Goal: Information Seeking & Learning: Learn about a topic

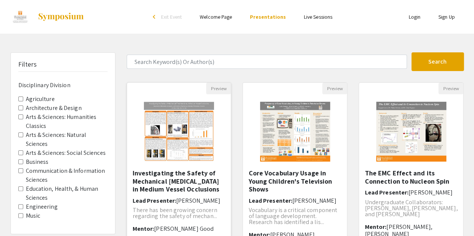
click at [187, 156] on img "Open Presentation <p>Investigating the Safety of Mechanical Thrombectomy in Med…" at bounding box center [178, 131] width 85 height 75
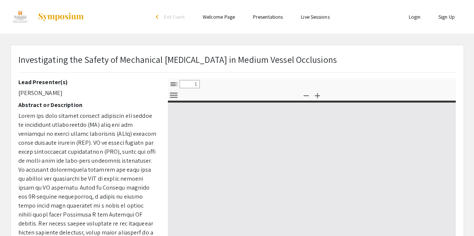
select select "custom"
type input "0"
select select "custom"
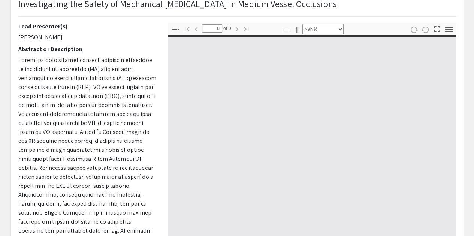
scroll to position [56, 0]
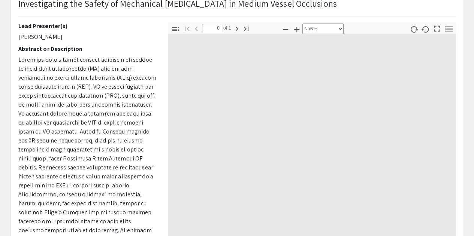
type input "1"
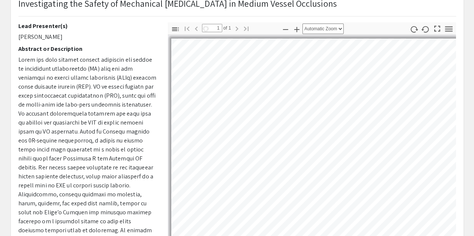
scroll to position [40, 0]
select select "custom"
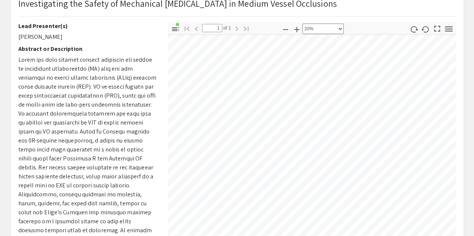
scroll to position [21, 6]
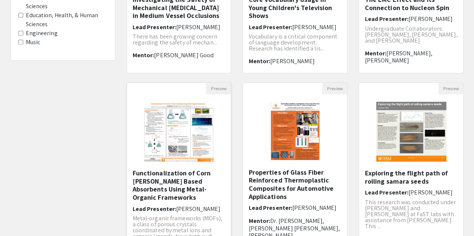
scroll to position [260, 0]
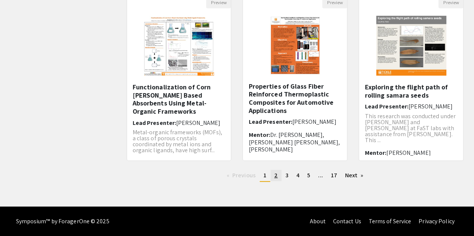
click at [275, 179] on span "2" at bounding box center [275, 176] width 3 height 8
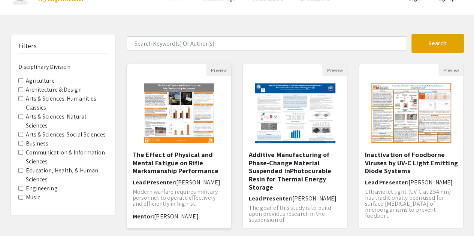
scroll to position [19, 0]
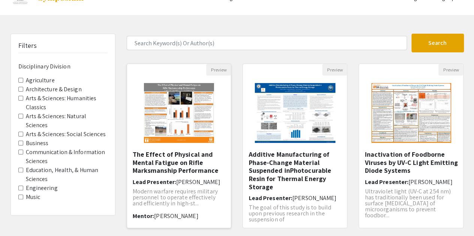
click at [198, 107] on img "Open Presentation <p>&nbsp;The Effect of Physical and Mental Fatigue on Rifle M…" at bounding box center [178, 113] width 85 height 75
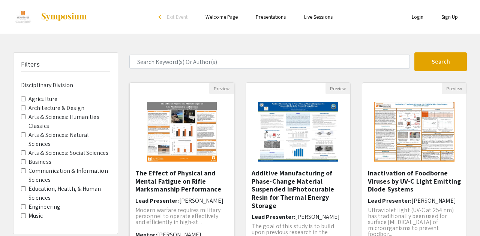
select select "custom"
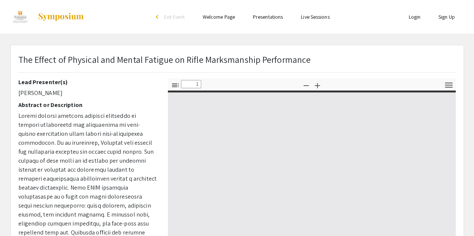
type input "0"
select select "custom"
type input "1"
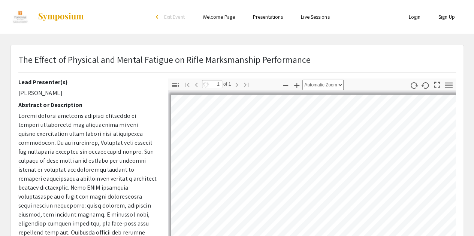
select select "auto"
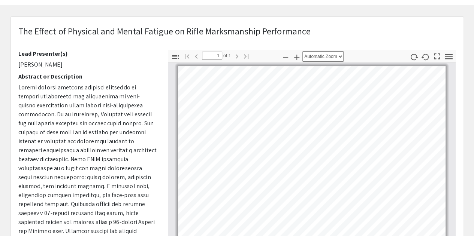
scroll to position [109, 0]
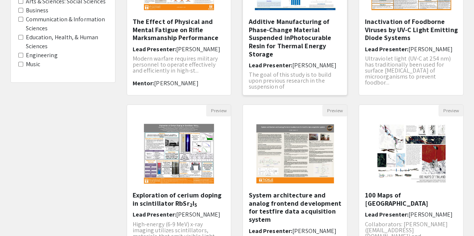
scroll to position [163, 0]
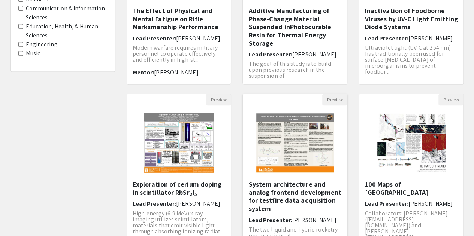
click at [284, 202] on h5 "System architecture and analog frontend development for testfire data acquisiti…" at bounding box center [294, 197] width 93 height 32
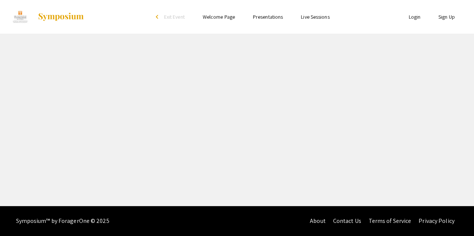
select select "custom"
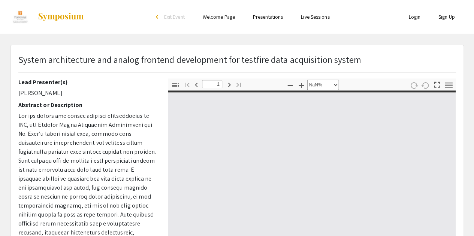
type input "0"
select select "custom"
type input "1"
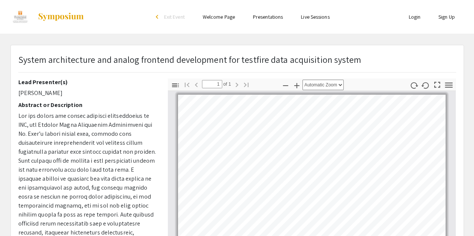
select select "custom"
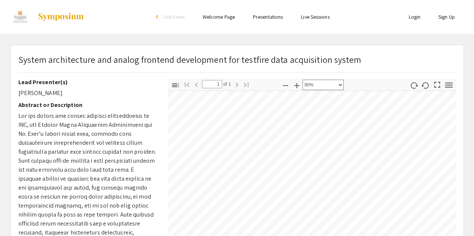
scroll to position [22, 0]
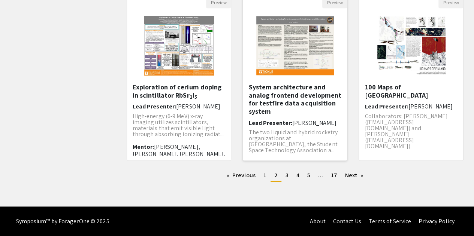
scroll to position [260, 0]
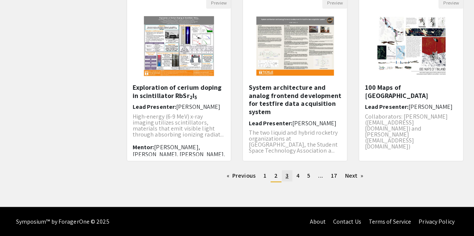
click at [287, 176] on span "3" at bounding box center [287, 176] width 3 height 8
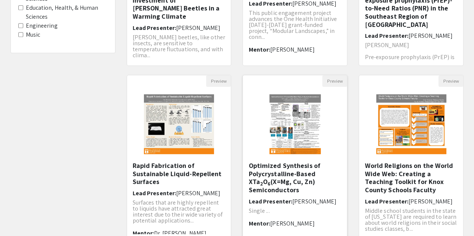
scroll to position [246, 0]
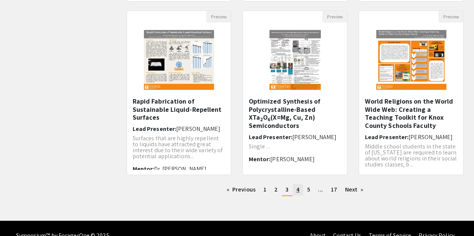
click at [298, 190] on span "4" at bounding box center [297, 190] width 3 height 8
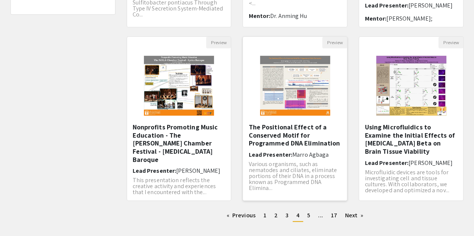
scroll to position [220, 0]
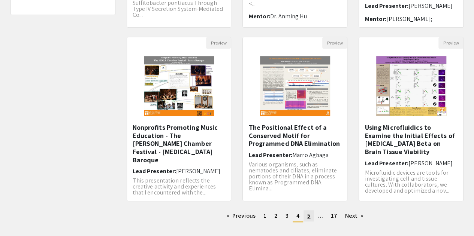
click at [311, 213] on link "page 5" at bounding box center [309, 216] width 10 height 11
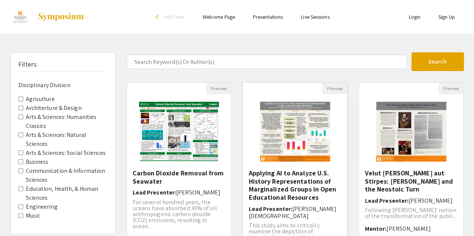
scroll to position [21, 0]
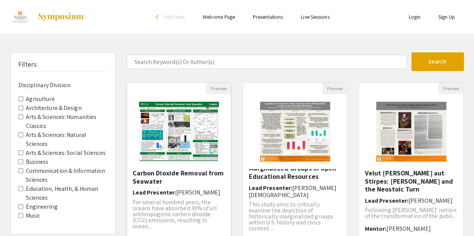
click at [199, 181] on h5 "Carbon Dioxide Removal from Seawater" at bounding box center [179, 177] width 93 height 16
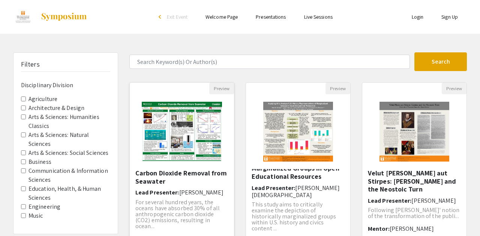
select select "custom"
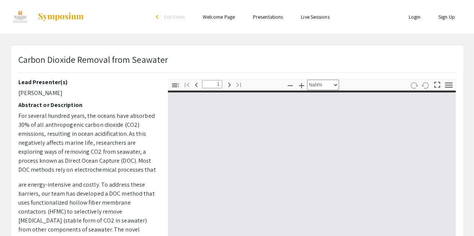
type input "0"
select select "custom"
type input "1"
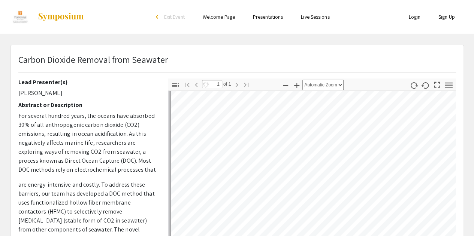
scroll to position [59, 0]
select select "auto"
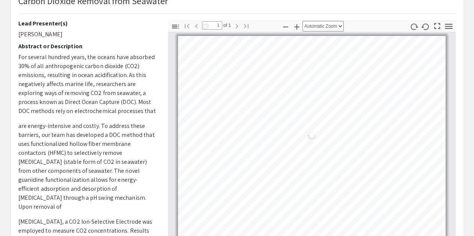
scroll to position [58, 0]
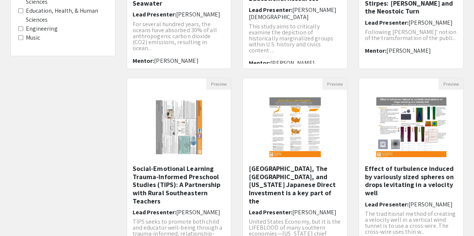
scroll to position [260, 0]
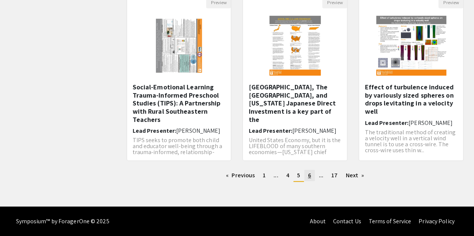
click at [308, 174] on span "6" at bounding box center [309, 176] width 3 height 8
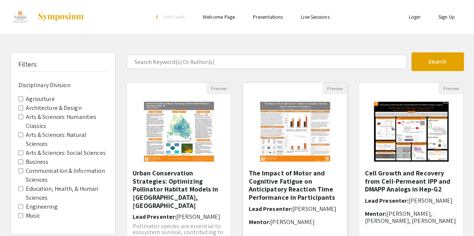
click at [289, 172] on h5 "The Impact of Motor and Cognitive Fatigue on Anticipatory Reaction Time Perform…" at bounding box center [294, 185] width 93 height 32
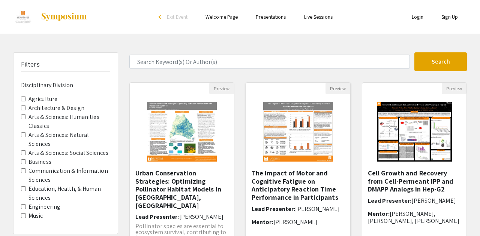
select select "custom"
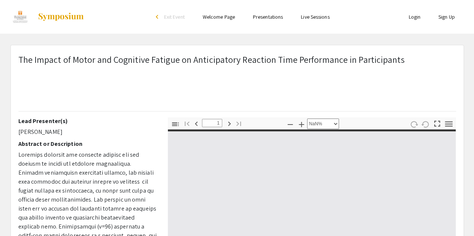
type input "0"
select select "custom"
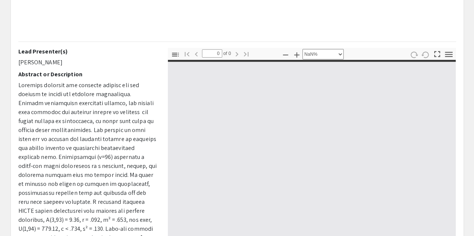
scroll to position [79, 0]
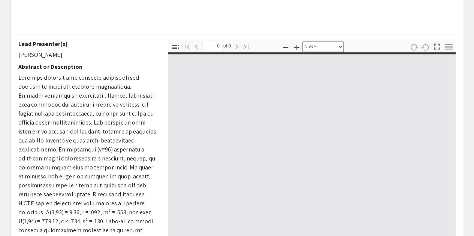
type input "1"
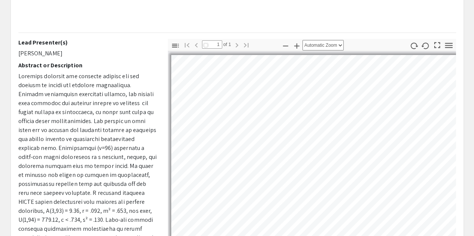
select select "auto"
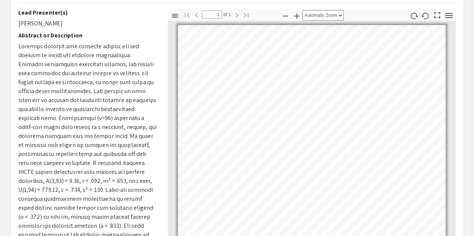
scroll to position [108, 0]
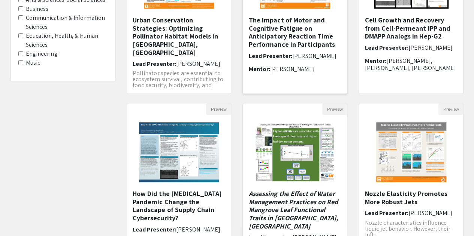
scroll to position [225, 0]
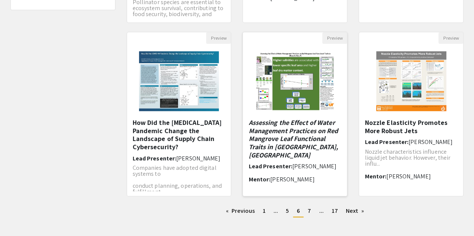
click at [284, 148] on em "Assessing the Effect of Water Management Practices on Red Mangrove Leaf Functio…" at bounding box center [293, 138] width 90 height 41
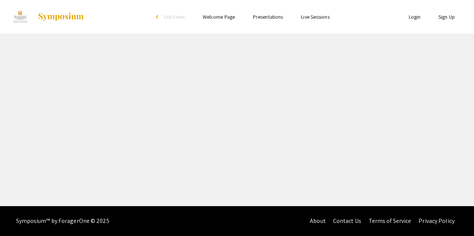
select select "custom"
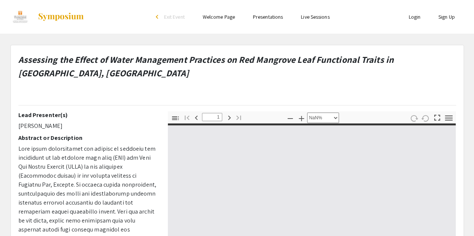
type input "0"
select select "custom"
type input "1"
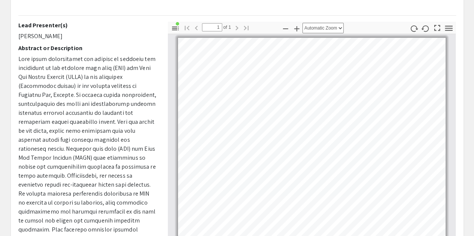
scroll to position [90, 0]
select select "custom"
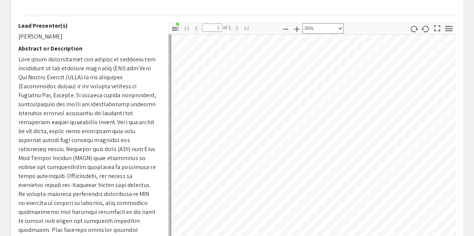
scroll to position [28, 0]
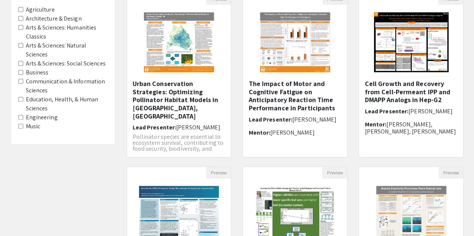
scroll to position [225, 0]
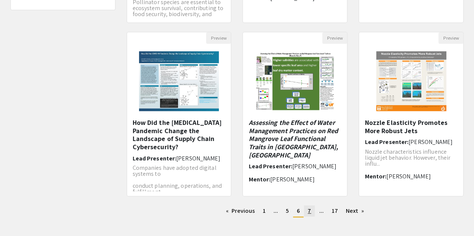
click at [307, 211] on link "page 7" at bounding box center [309, 211] width 11 height 11
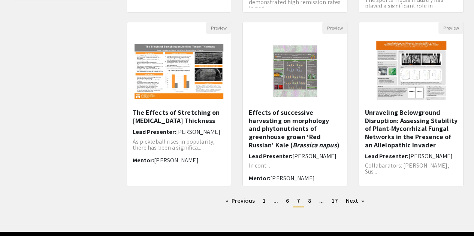
scroll to position [237, 0]
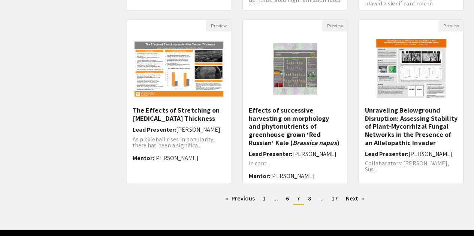
click at [307, 205] on div "Previous page 7 / 17 page 1 page ... page 6 You're on page 7 page 8 page ... pa…" at bounding box center [295, 202] width 349 height 18
click at [309, 202] on span "8" at bounding box center [309, 199] width 3 height 8
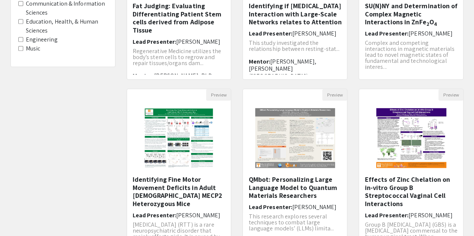
scroll to position [260, 0]
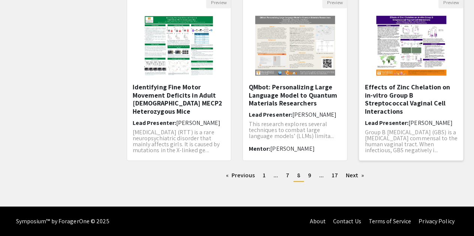
click at [409, 87] on h5 "Effects of Zinc Chelation on in-vitro Group B Streptococcal Vaginal Cell Intera…" at bounding box center [411, 99] width 93 height 32
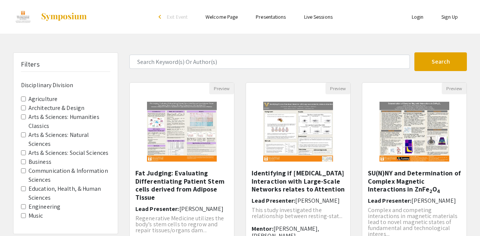
select select "custom"
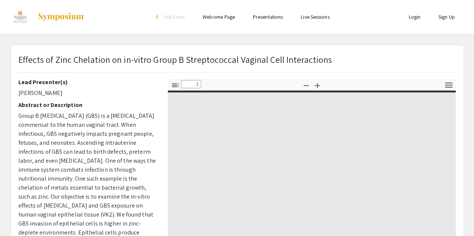
type input "0"
select select "custom"
type input "1"
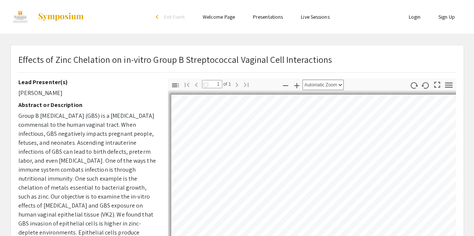
select select "auto"
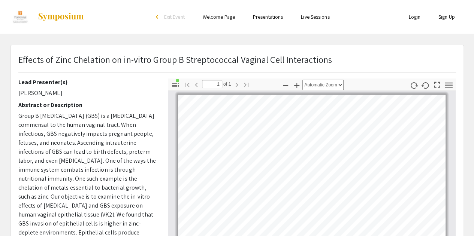
scroll to position [34, 0]
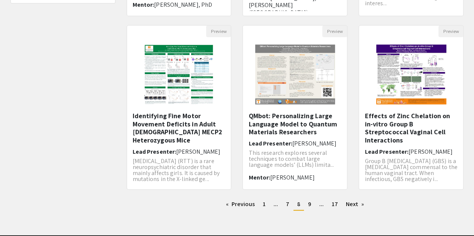
scroll to position [233, 0]
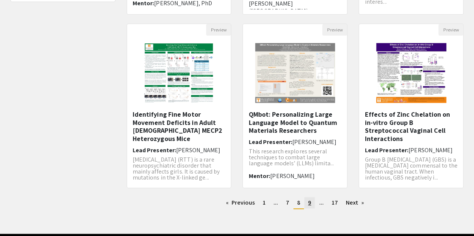
click at [310, 203] on span "9" at bounding box center [309, 203] width 3 height 8
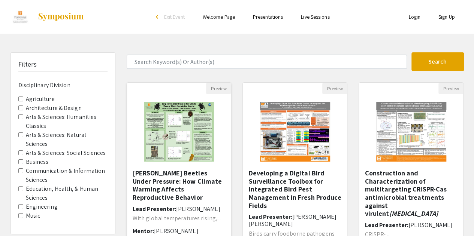
click at [157, 177] on h5 "[PERSON_NAME] Beetles Under Pressure: How Climate Warming Affects Reproductive …" at bounding box center [179, 185] width 93 height 32
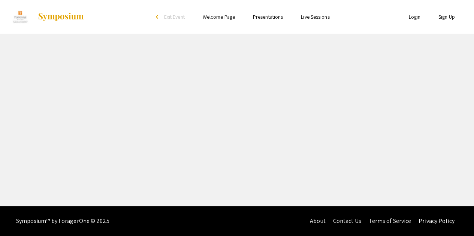
select select "custom"
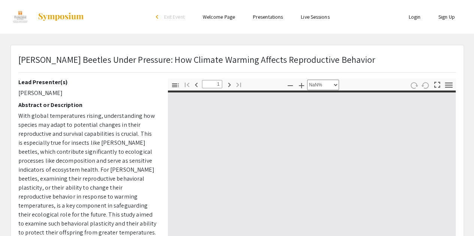
type input "0"
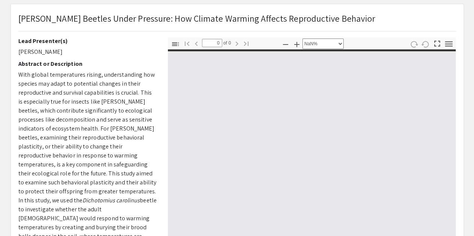
select select "auto"
type input "1"
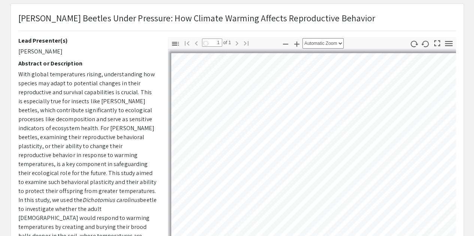
select select "auto"
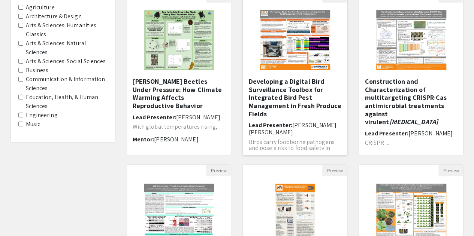
scroll to position [93, 0]
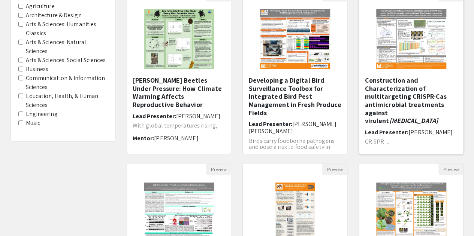
click at [406, 42] on img "Open Presentation <p>Construction and Characterization of multitargeting CRISPR…" at bounding box center [411, 38] width 85 height 75
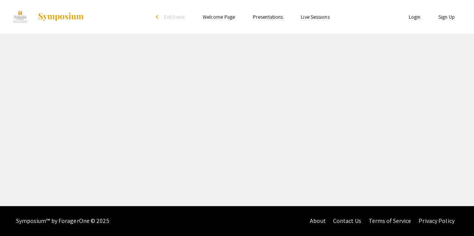
select select "custom"
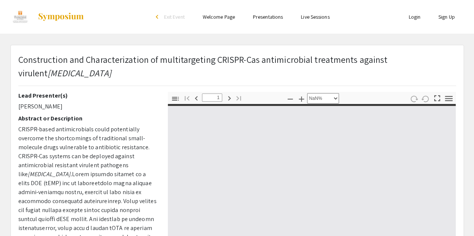
type input "0"
select select "custom"
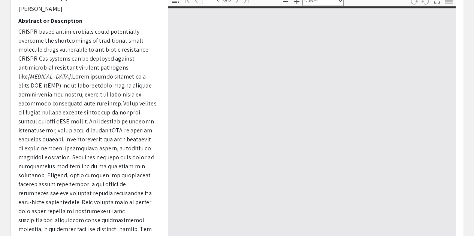
scroll to position [172, 0]
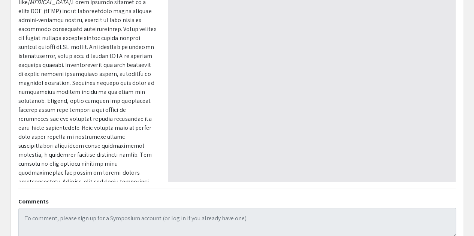
type input "1"
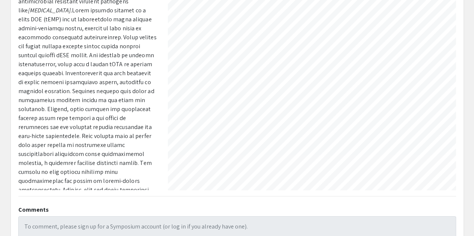
scroll to position [95, 77]
select select "custom"
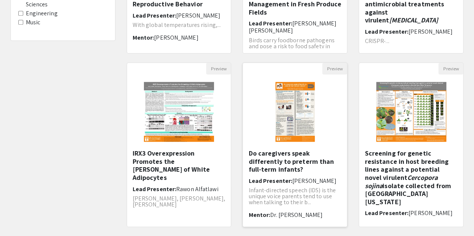
scroll to position [195, 0]
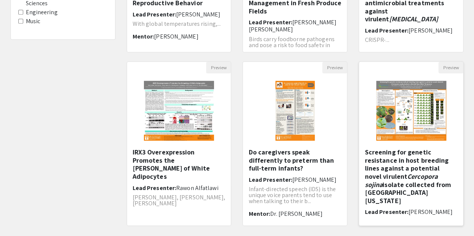
click at [389, 161] on h5 "Screening for genetic resistance in host breeding lines against a potential nov…" at bounding box center [411, 176] width 93 height 57
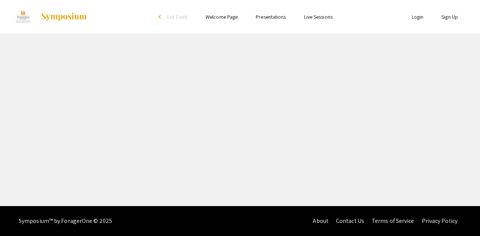
select select "custom"
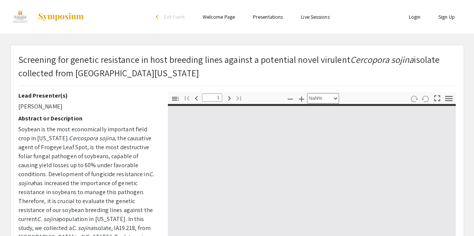
type input "0"
select select "custom"
type input "1"
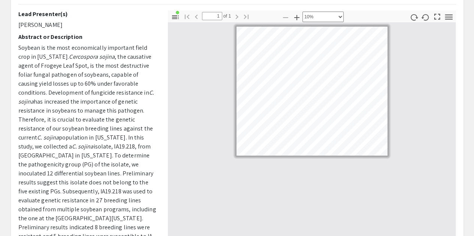
select select "custom"
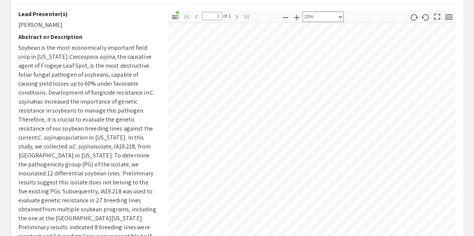
scroll to position [21, 15]
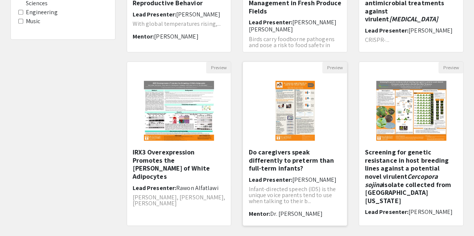
scroll to position [260, 0]
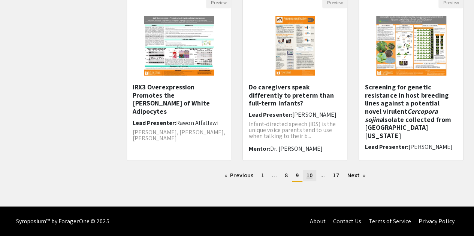
click at [307, 179] on span "10" at bounding box center [310, 176] width 6 height 8
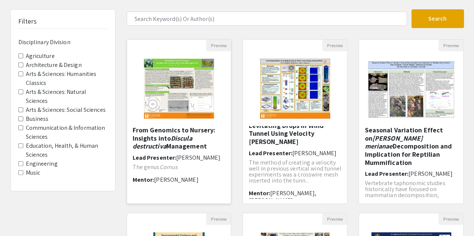
scroll to position [49, 0]
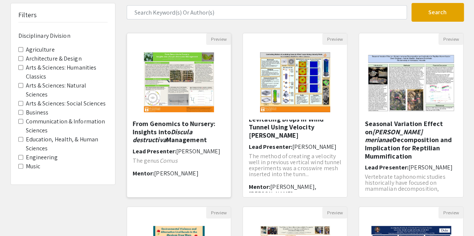
click at [203, 124] on h5 "From Genomics to Nursery: Insights into Discula destructiva Management" at bounding box center [179, 132] width 93 height 24
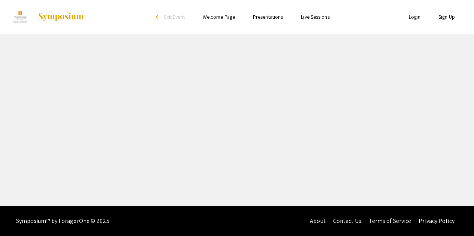
select select "custom"
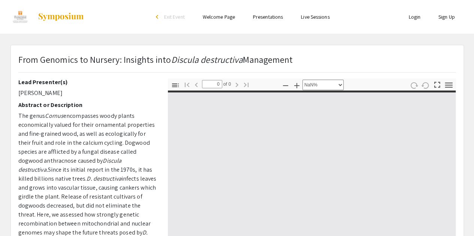
type input "1"
select select "auto"
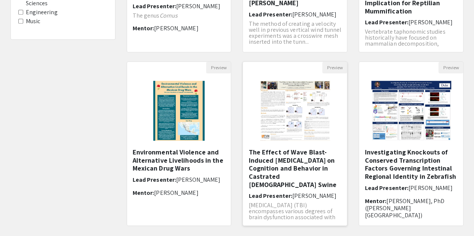
scroll to position [260, 0]
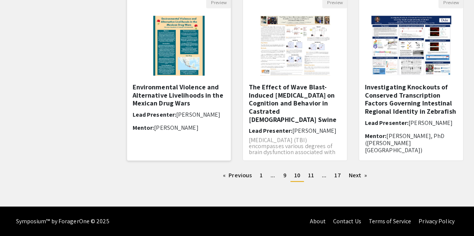
click at [183, 101] on h5 "Environmental Violence and Alternative Livelihoods in the Mexican Drug Wars" at bounding box center [179, 95] width 93 height 24
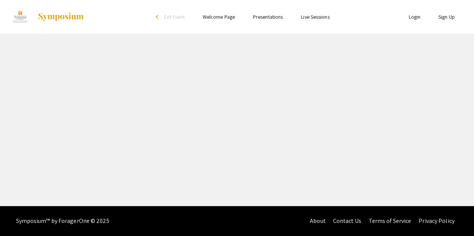
select select "custom"
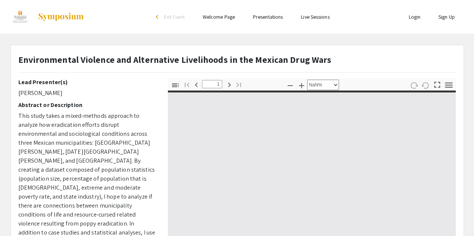
type input "0"
select select "custom"
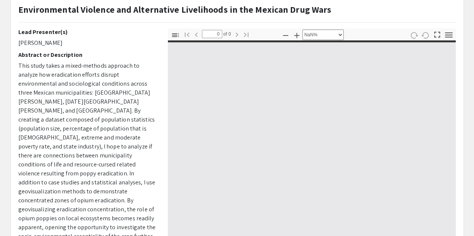
type input "1"
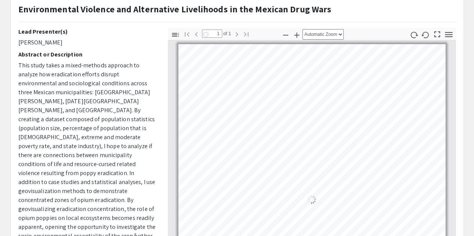
select select "auto"
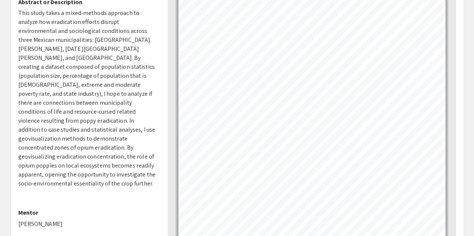
scroll to position [69, 0]
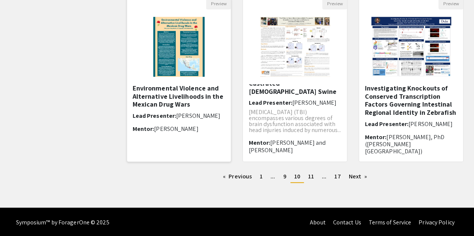
scroll to position [260, 0]
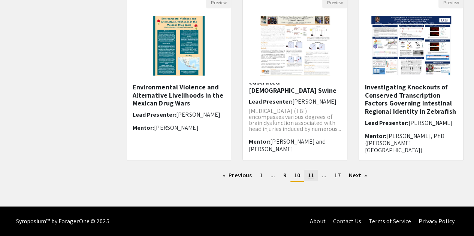
click at [305, 177] on link "page 11" at bounding box center [310, 175] width 13 height 11
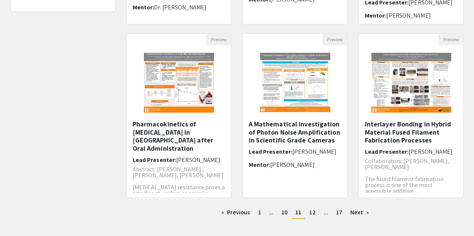
scroll to position [221, 0]
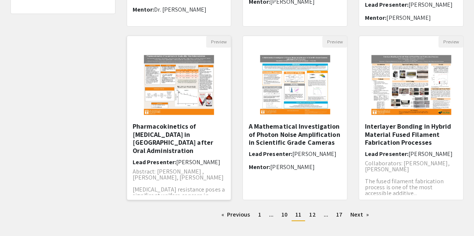
click at [180, 136] on h5 "Pharmacokinetics of [MEDICAL_DATA] in [GEOGRAPHIC_DATA] after Oral Administrati…" at bounding box center [179, 139] width 93 height 32
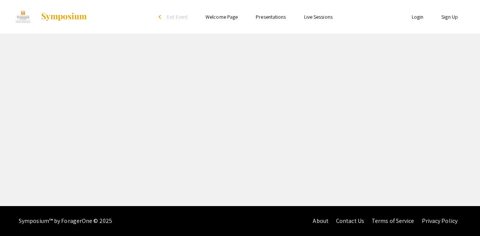
select select "custom"
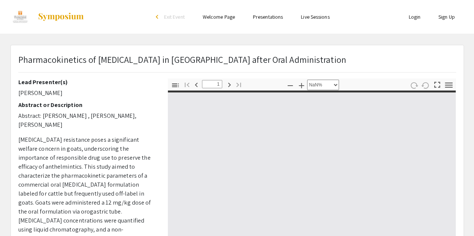
type input "0"
select select "custom"
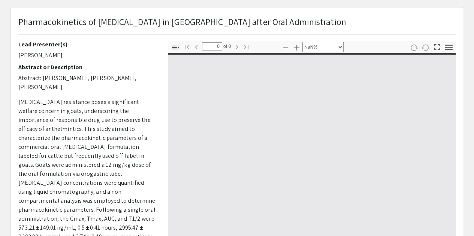
type input "1"
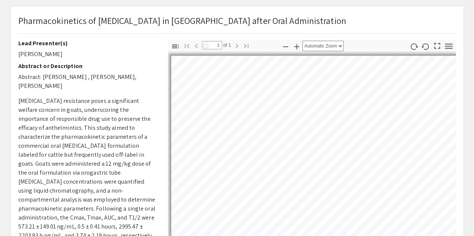
select select "auto"
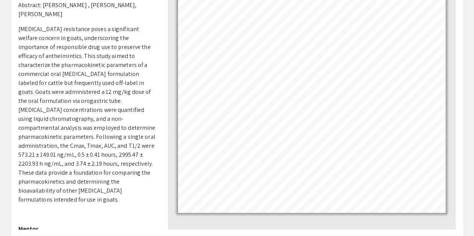
scroll to position [112, 0]
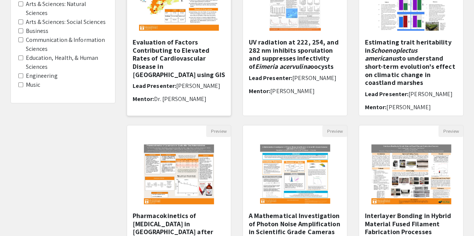
scroll to position [211, 0]
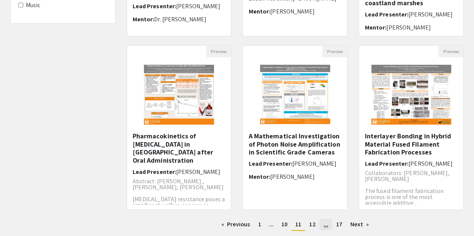
click at [320, 229] on link "page ..." at bounding box center [326, 224] width 12 height 11
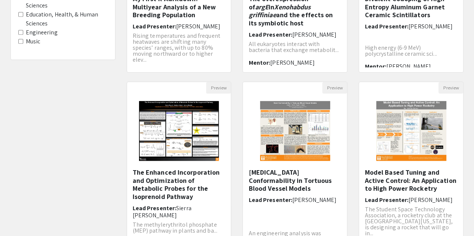
scroll to position [260, 0]
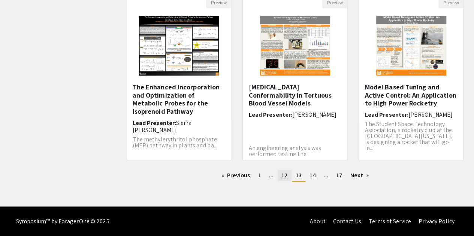
click at [288, 171] on link "page 12" at bounding box center [285, 175] width 14 height 11
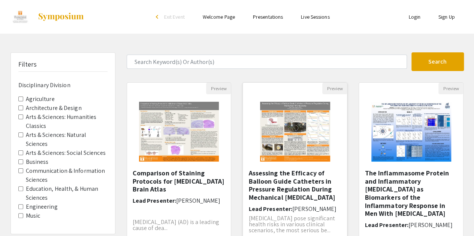
click at [268, 123] on img "Open Presentation <p>Assessing the Efficacy of Balloon Guide Catheters in Press…" at bounding box center [295, 131] width 85 height 75
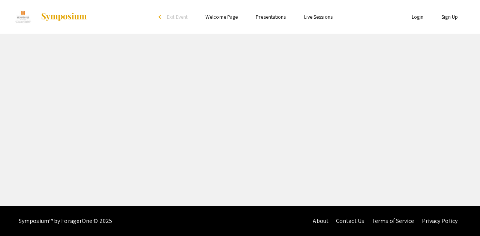
select select "custom"
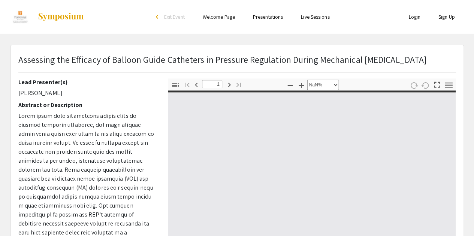
type input "0"
select select "custom"
type input "1"
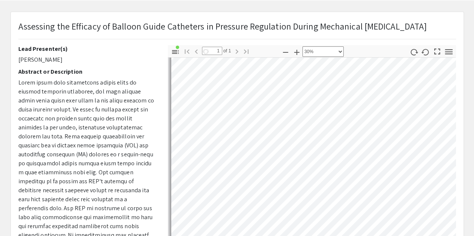
select select "custom"
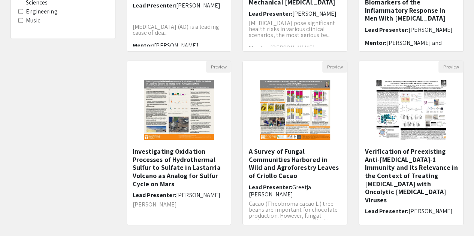
scroll to position [260, 0]
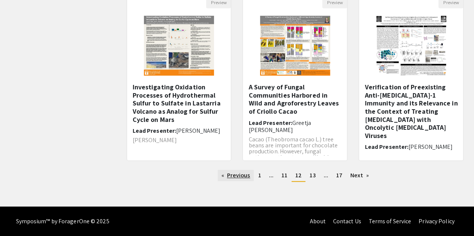
click at [226, 180] on link "Previous page" at bounding box center [236, 175] width 36 height 11
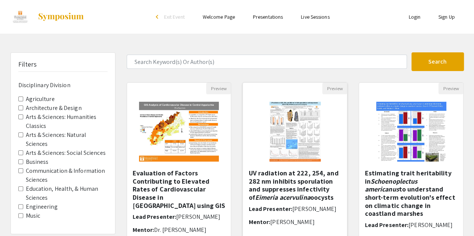
scroll to position [260, 0]
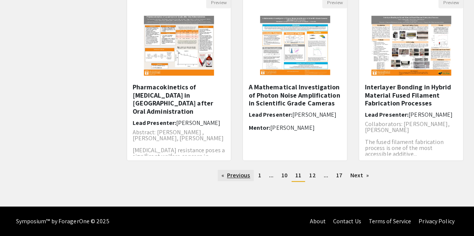
click at [236, 177] on link "Previous page" at bounding box center [236, 175] width 36 height 11
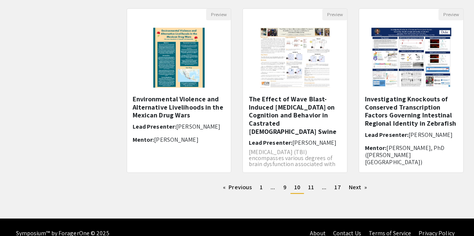
scroll to position [260, 0]
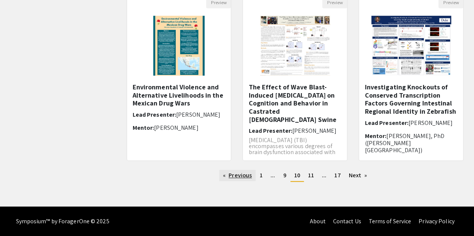
click at [239, 175] on link "Previous page" at bounding box center [237, 175] width 36 height 11
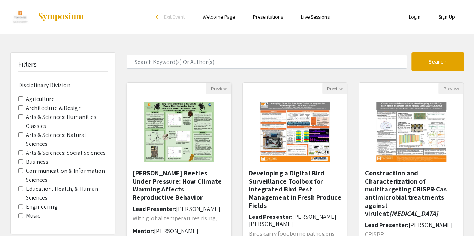
click at [202, 160] on img at bounding box center [178, 131] width 85 height 75
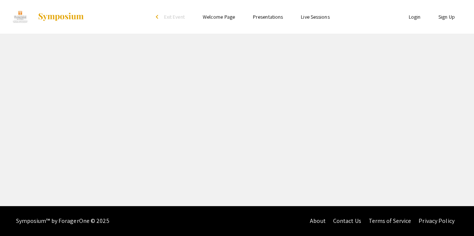
select select "custom"
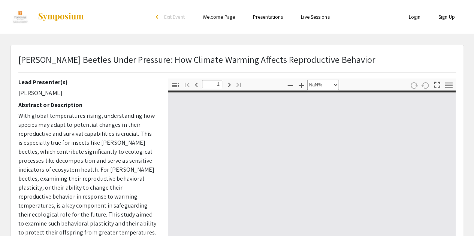
type input "0"
select select "custom"
type input "1"
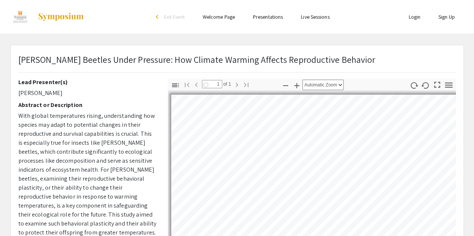
select select "auto"
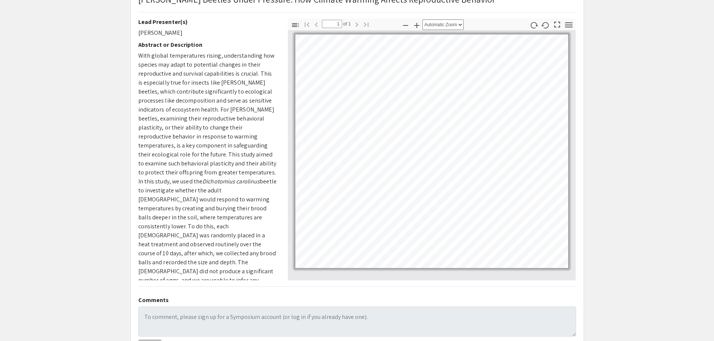
scroll to position [17, 0]
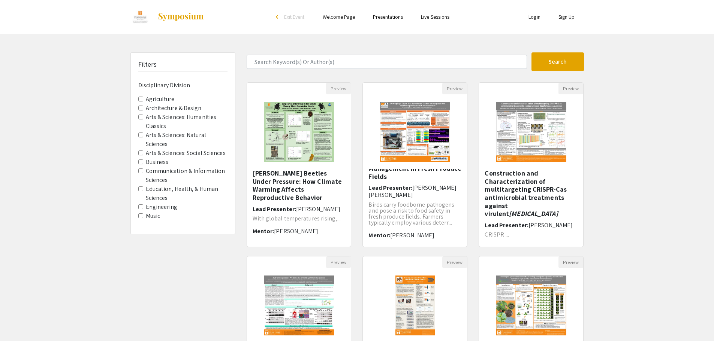
scroll to position [82, 0]
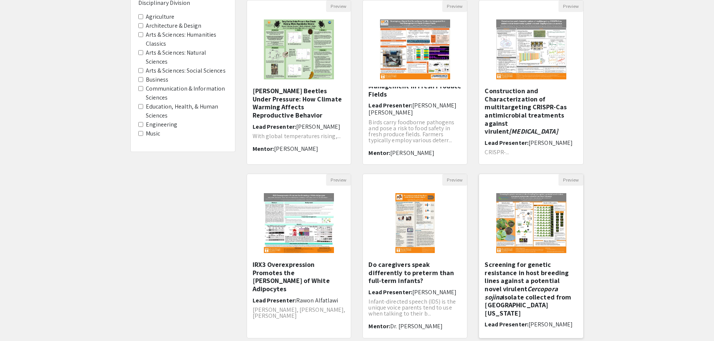
click at [474, 236] on h5 "Screening for genetic resistance in host breeding lines against a potential nov…" at bounding box center [531, 289] width 93 height 57
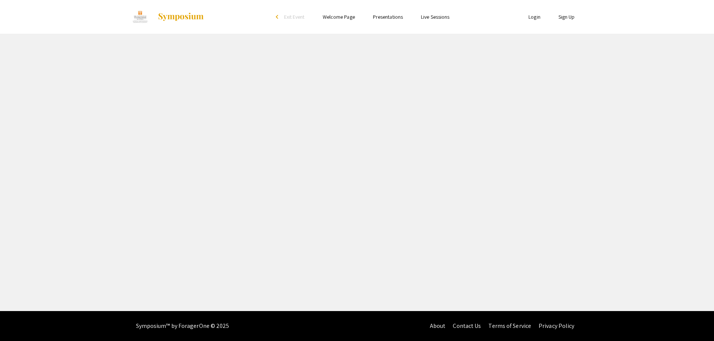
select select "custom"
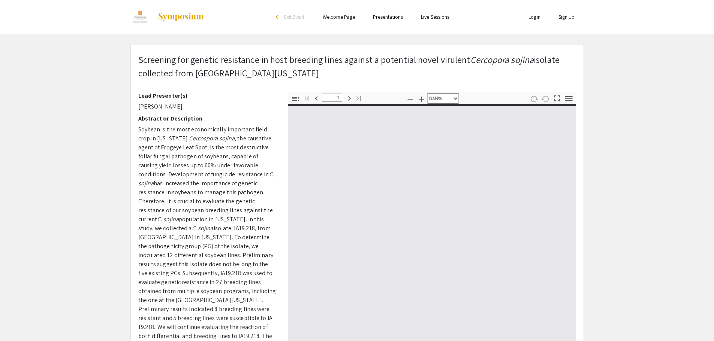
type input "0"
select select "auto"
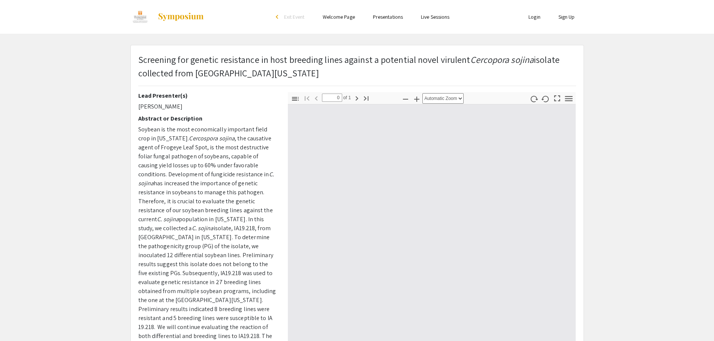
type input "1"
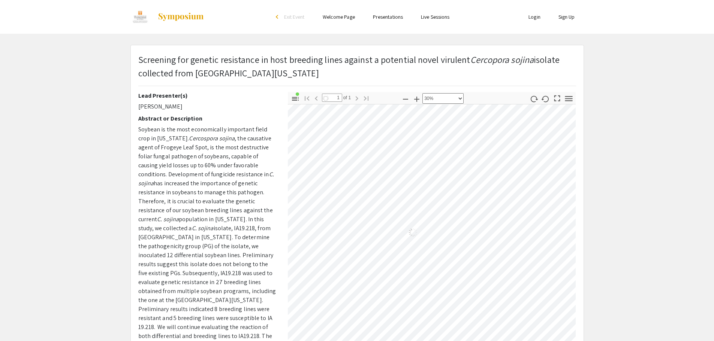
select select "custom"
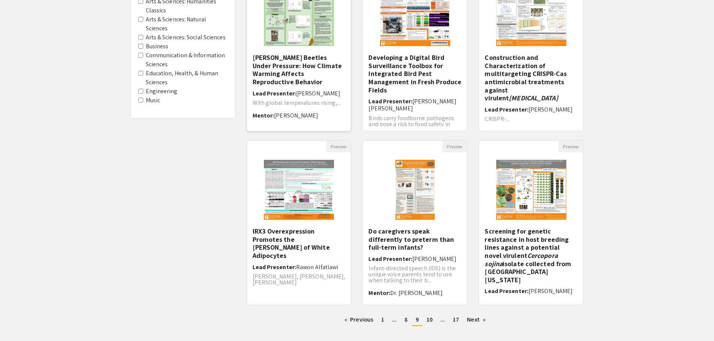
scroll to position [120, 0]
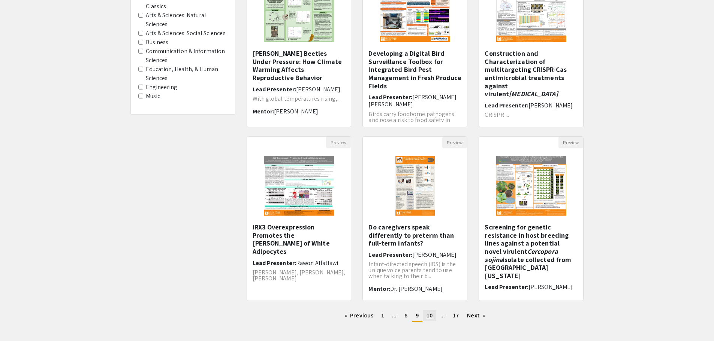
click at [433, 236] on link "page 10" at bounding box center [429, 315] width 13 height 11
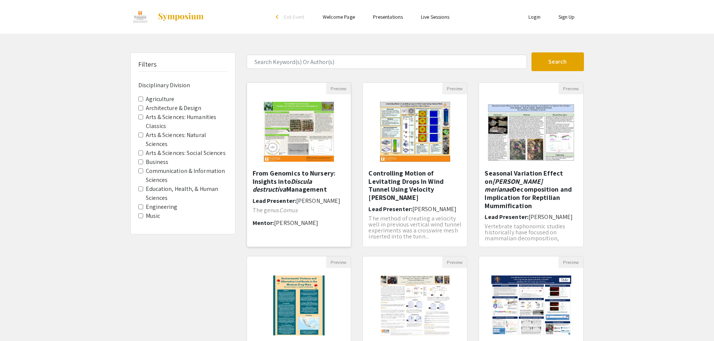
click at [290, 180] on h5 "From Genomics to Nursery: Insights into Discula destructiva Management" at bounding box center [299, 181] width 93 height 24
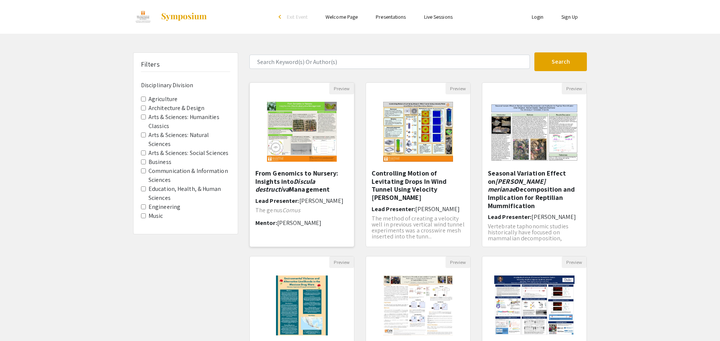
select select "custom"
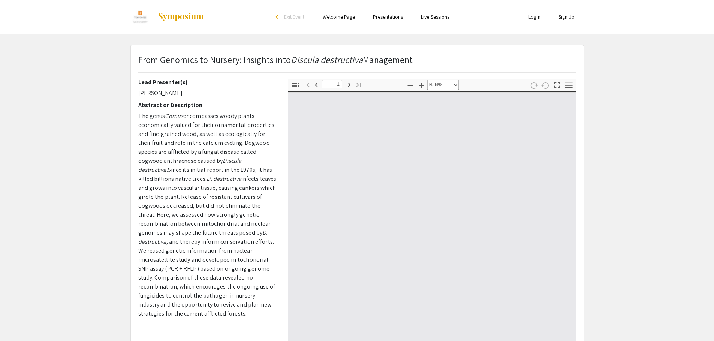
type input "0"
select select "custom"
type input "1"
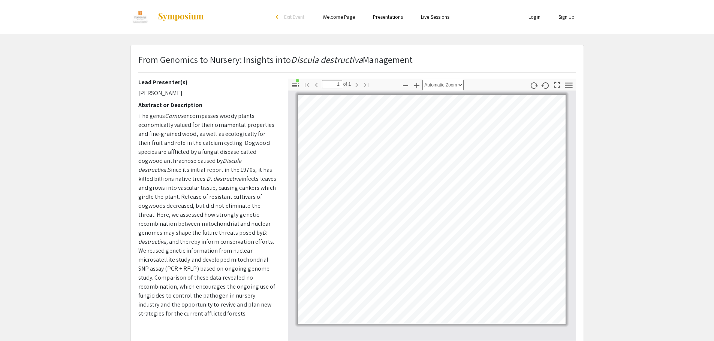
select select "custom"
